Goal: Task Accomplishment & Management: Use online tool/utility

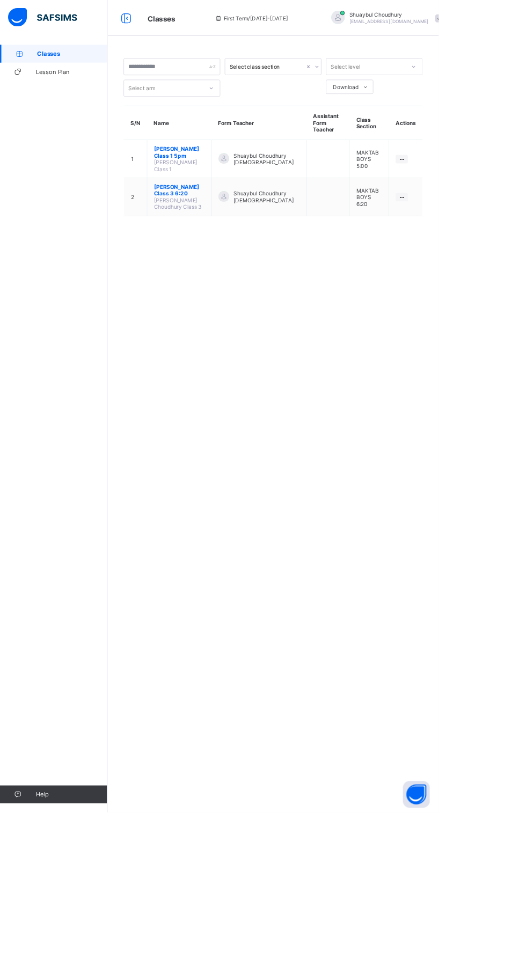
click at [525, 948] on html "Classes First Term / [DATE]-[DATE] Shuaybul Choudhury [EMAIL_ADDRESS][DOMAIN_NA…" at bounding box center [263, 487] width 526 height 974
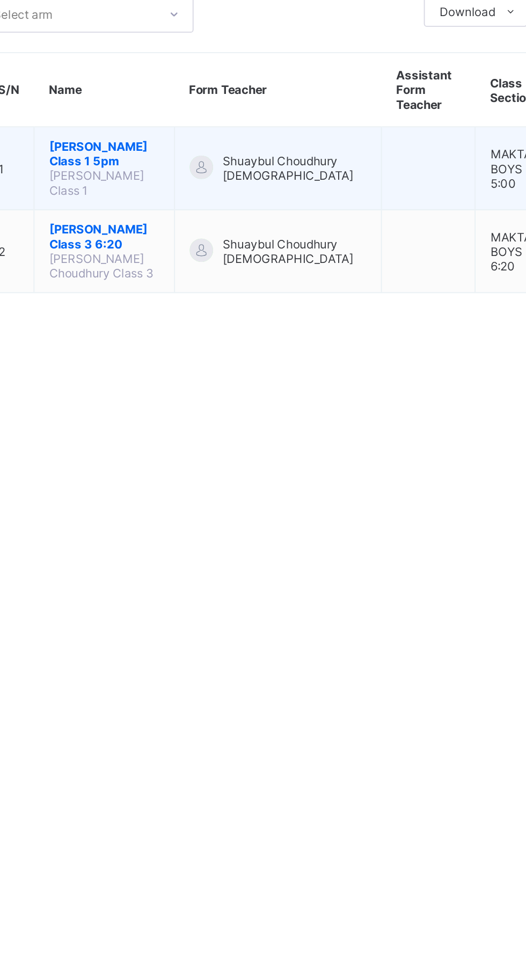
click at [216, 177] on span "[PERSON_NAME] Class 1 5pm" at bounding box center [215, 182] width 61 height 16
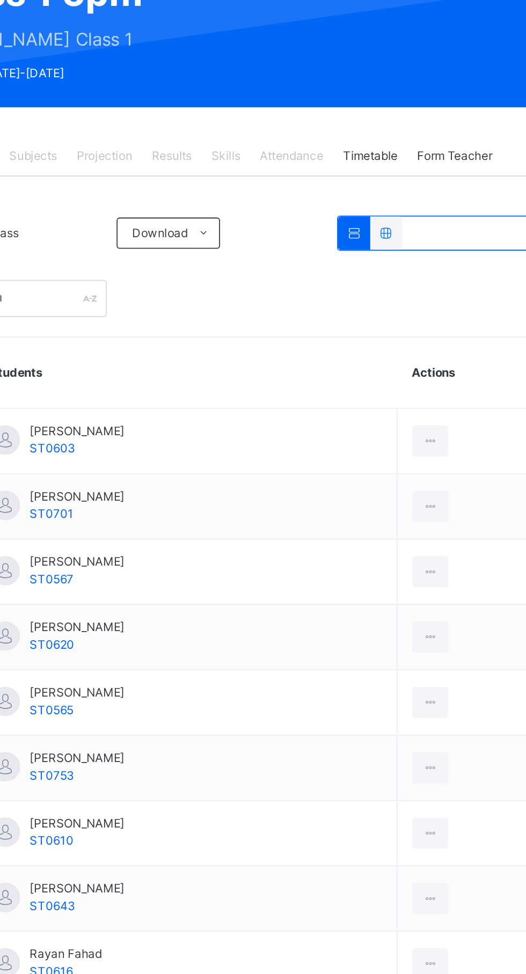
click at [368, 254] on div "Attendance" at bounding box center [366, 242] width 46 height 21
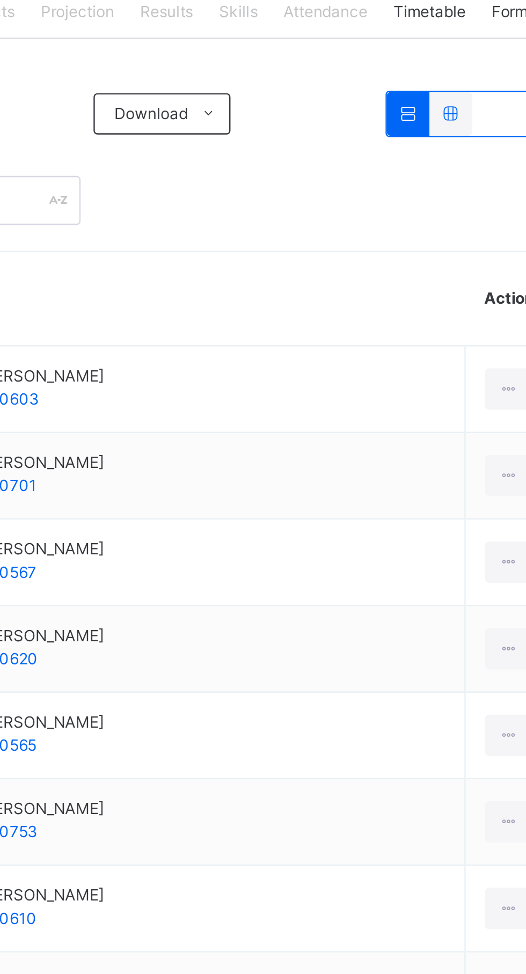
click at [371, 254] on div "Attendance" at bounding box center [366, 242] width 46 height 21
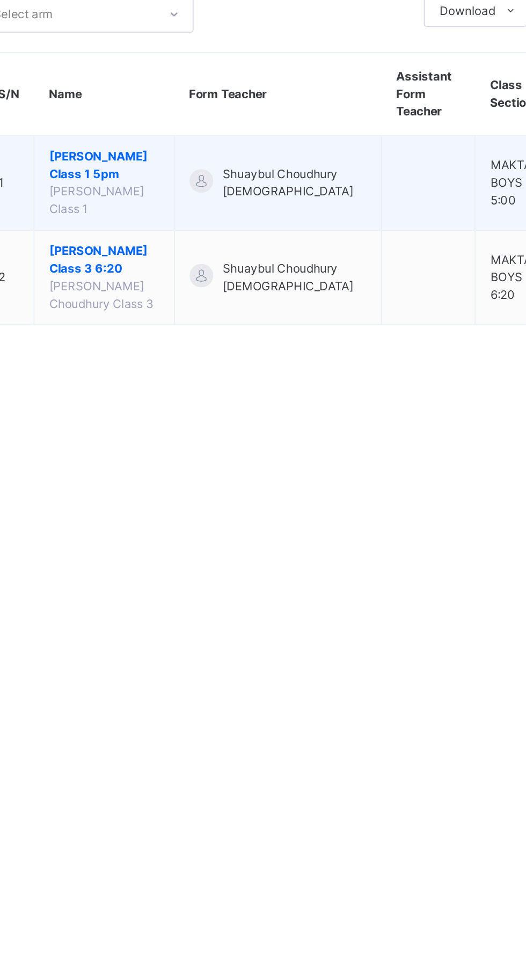
click at [225, 194] on span "[PERSON_NAME] Class 1 5pm" at bounding box center [215, 188] width 61 height 19
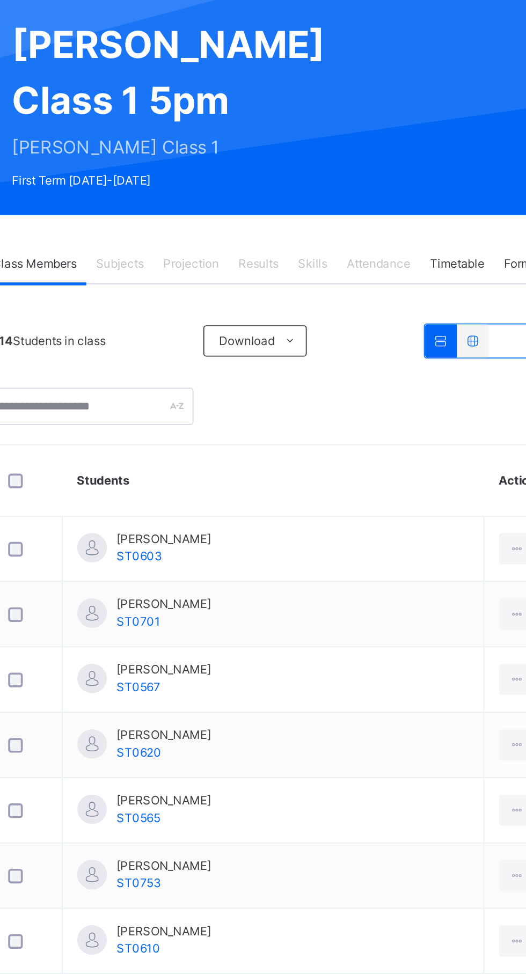
click at [382, 248] on span "Attendance" at bounding box center [365, 243] width 35 height 10
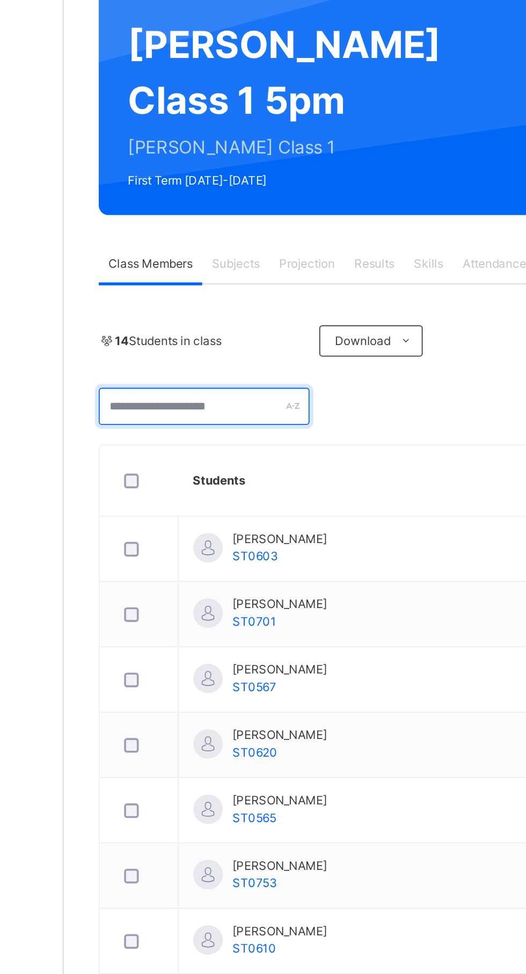
click at [236, 332] on input "text" at bounding box center [206, 321] width 116 height 20
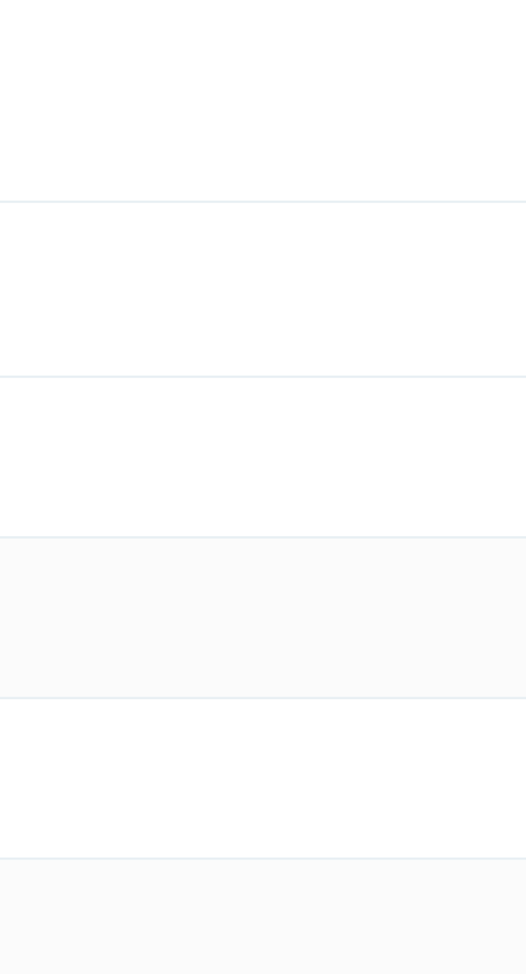
click at [373, 254] on div "Attendance" at bounding box center [366, 242] width 46 height 21
click at [373, 248] on span "Attendance" at bounding box center [365, 243] width 35 height 10
click at [369, 248] on span "Attendance" at bounding box center [365, 243] width 35 height 10
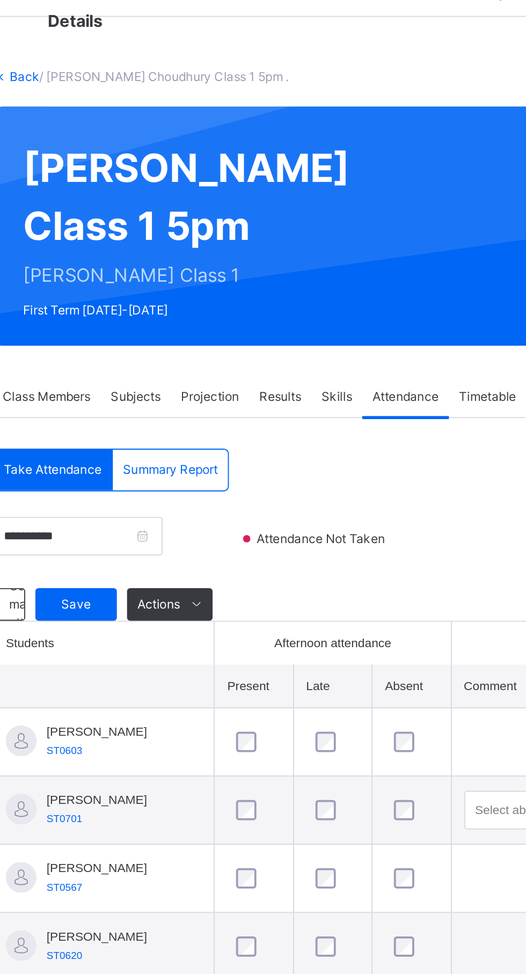
click at [208, 384] on th "Students" at bounding box center [207, 373] width 116 height 23
click at [200, 357] on span "Save" at bounding box center [192, 353] width 27 height 10
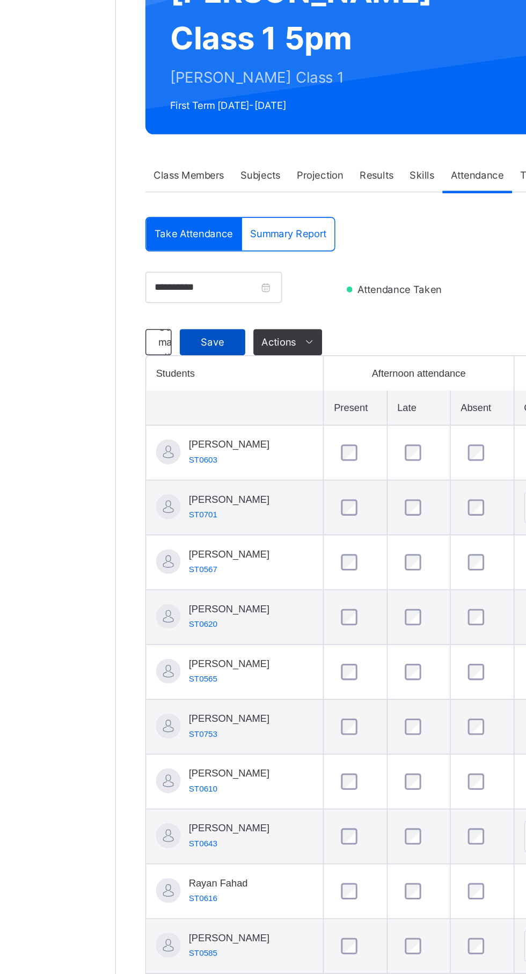
click at [194, 357] on span "Save" at bounding box center [192, 353] width 27 height 10
